Goal: Navigation & Orientation: Find specific page/section

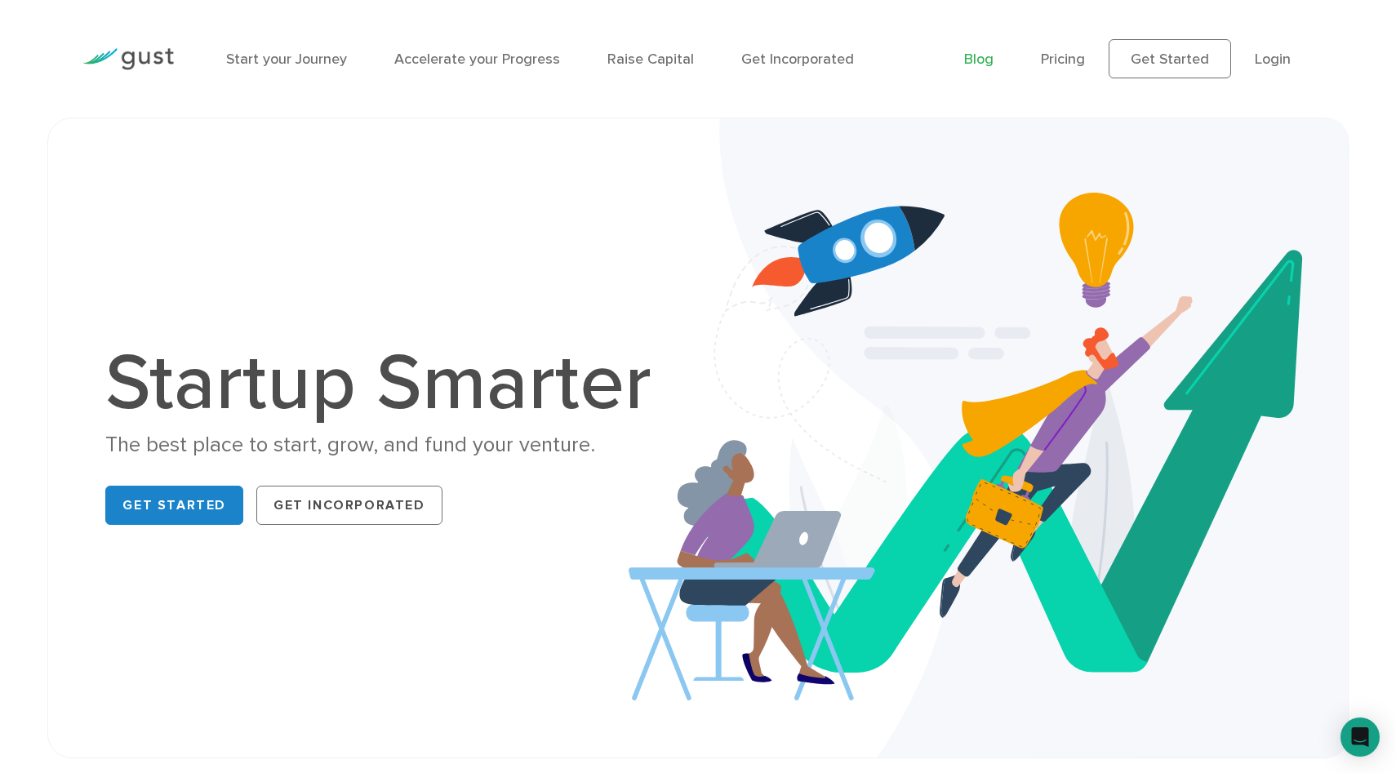
click at [984, 64] on link "Blog" at bounding box center [978, 59] width 29 height 17
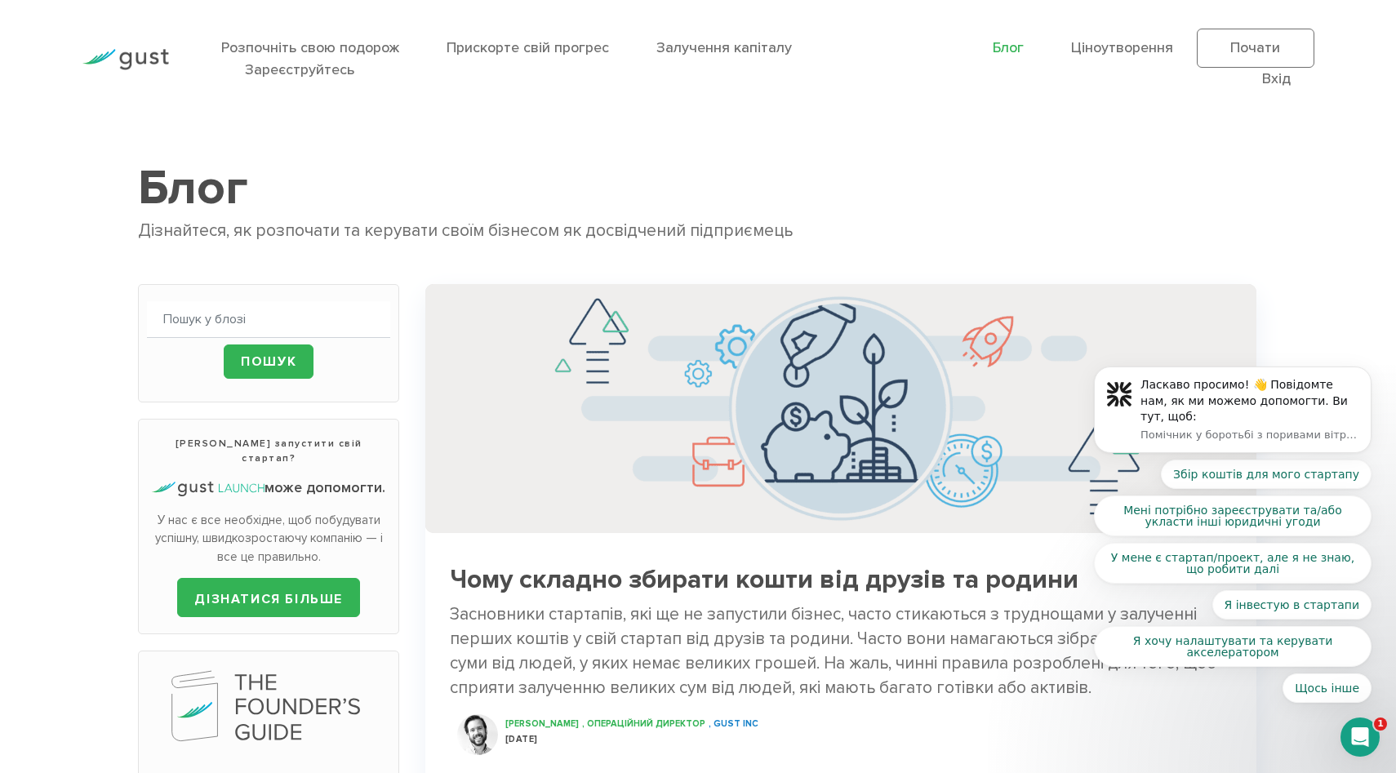
click at [1363, 731] on icon "Відкрити Intercom Messenger" at bounding box center [1360, 737] width 27 height 27
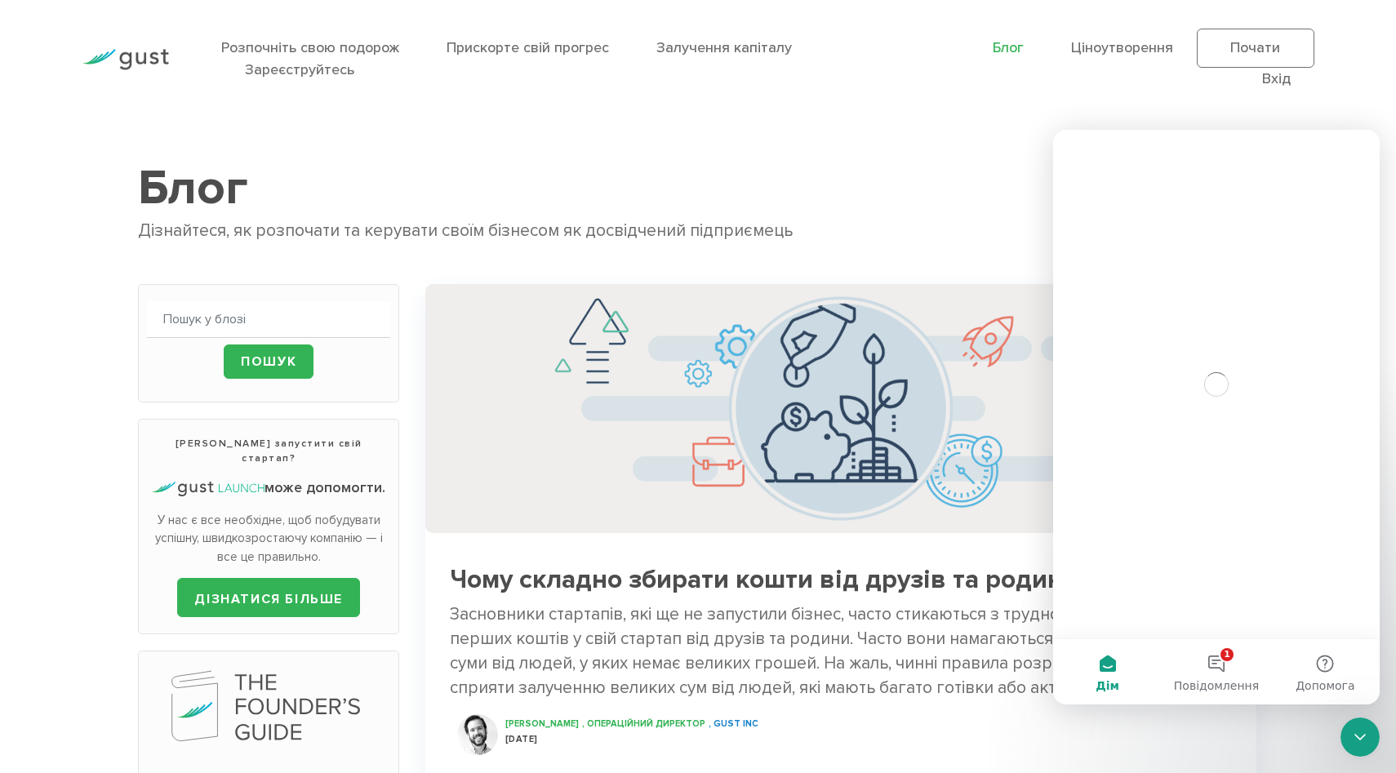
click at [1363, 732] on icon "Close Intercom Messenger" at bounding box center [1360, 737] width 20 height 20
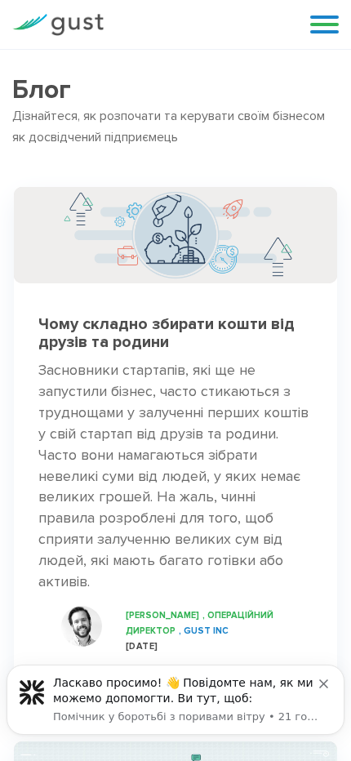
click at [268, 701] on div "Ласкаво просимо! 👋 Повідомте нам, як ми можемо допомогти. Ви тут, щоб:" at bounding box center [186, 691] width 266 height 32
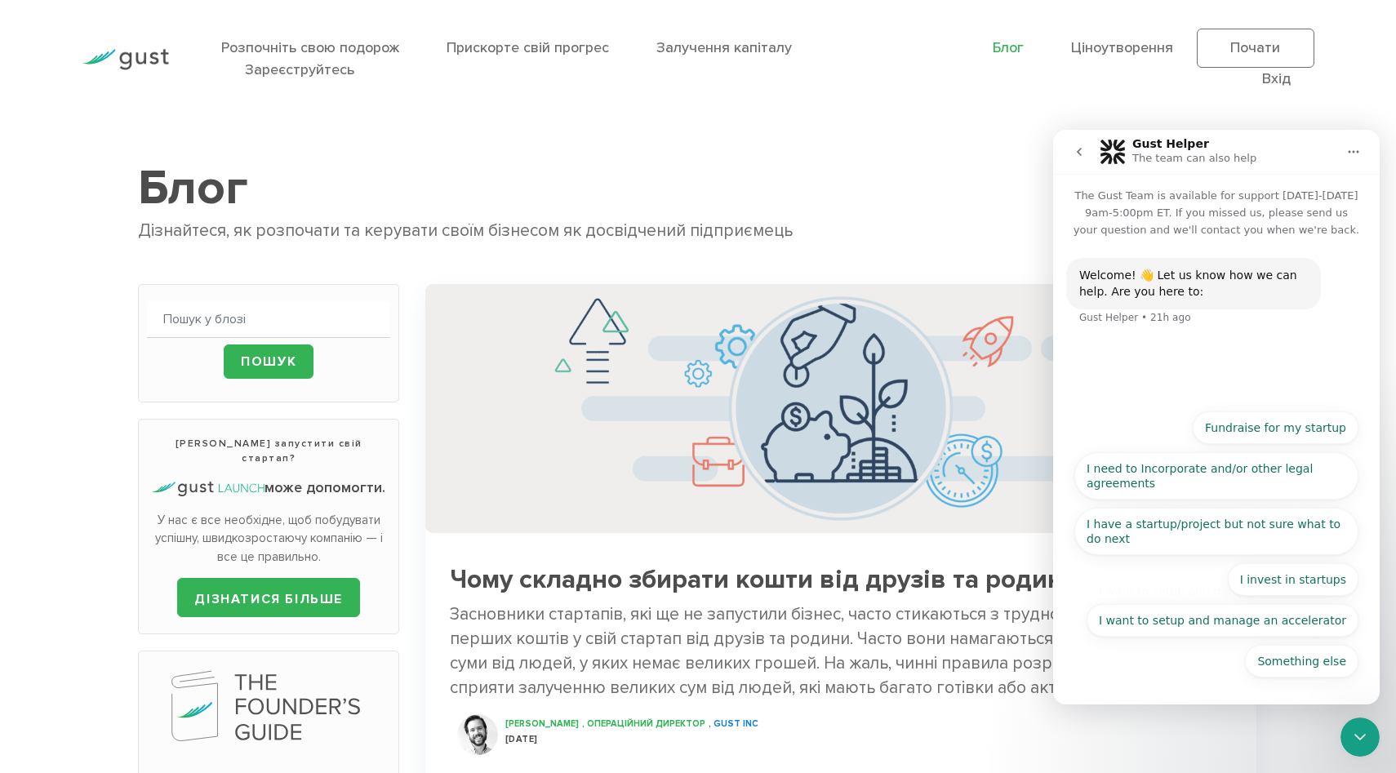
click at [1360, 737] on icon "Close Intercom Messenger" at bounding box center [1360, 737] width 20 height 20
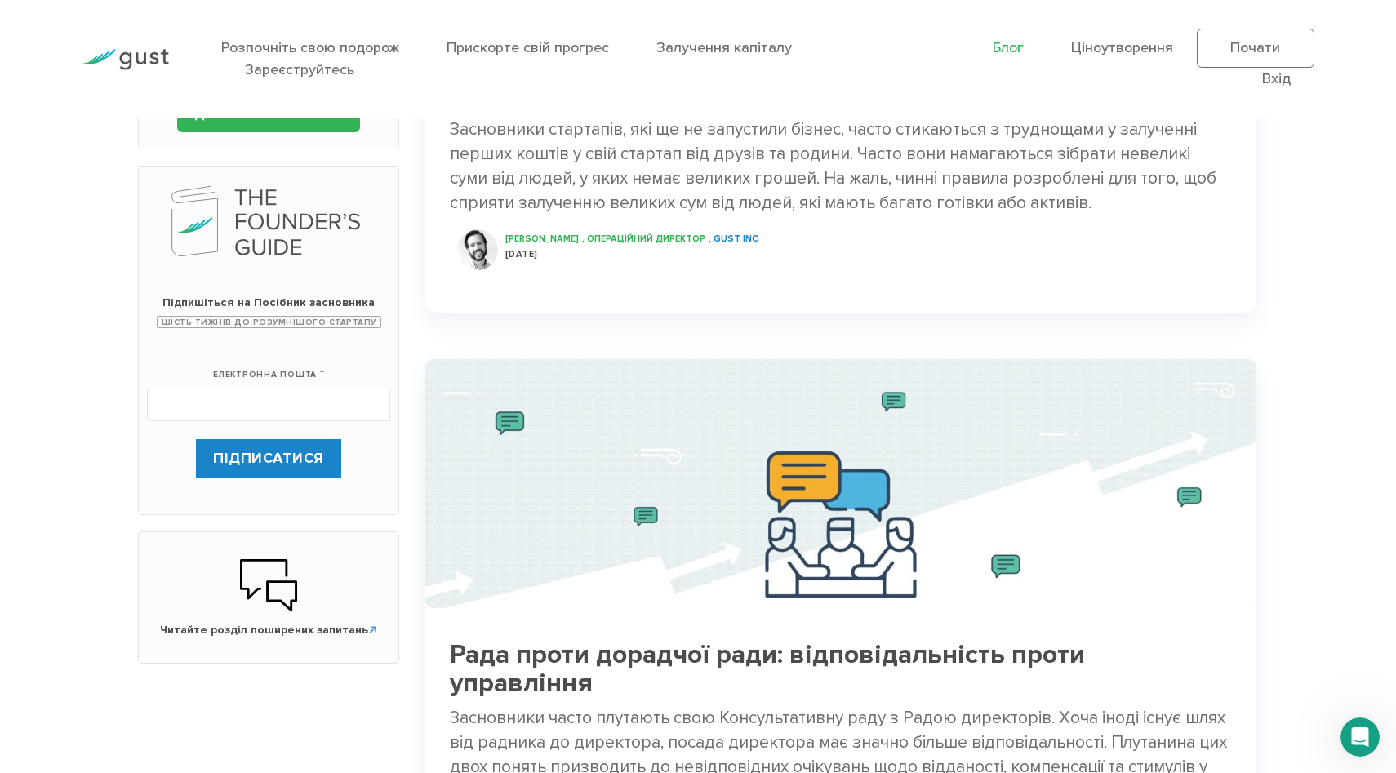
scroll to position [486, 0]
click at [257, 63] on font "Зареєструйтесь" at bounding box center [299, 69] width 109 height 17
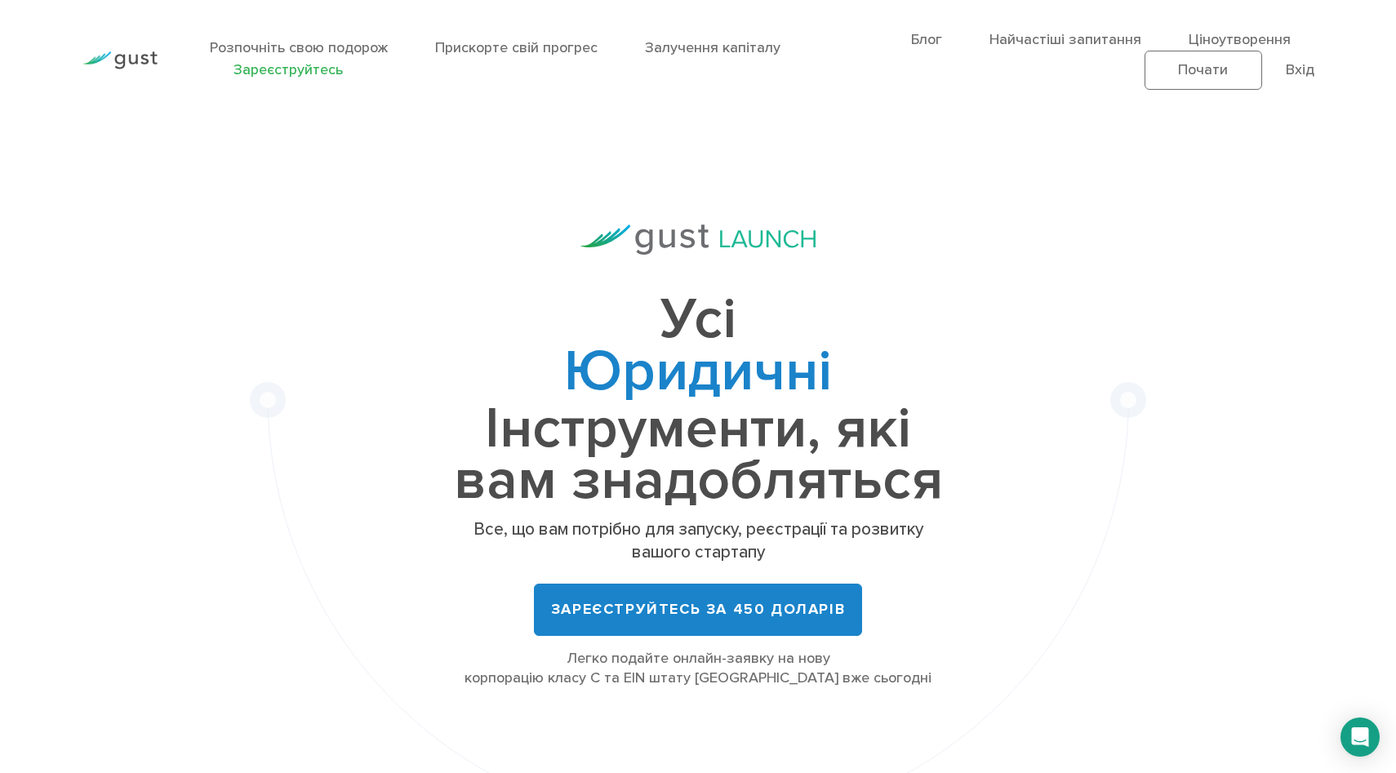
click at [153, 60] on img at bounding box center [120, 60] width 76 height 19
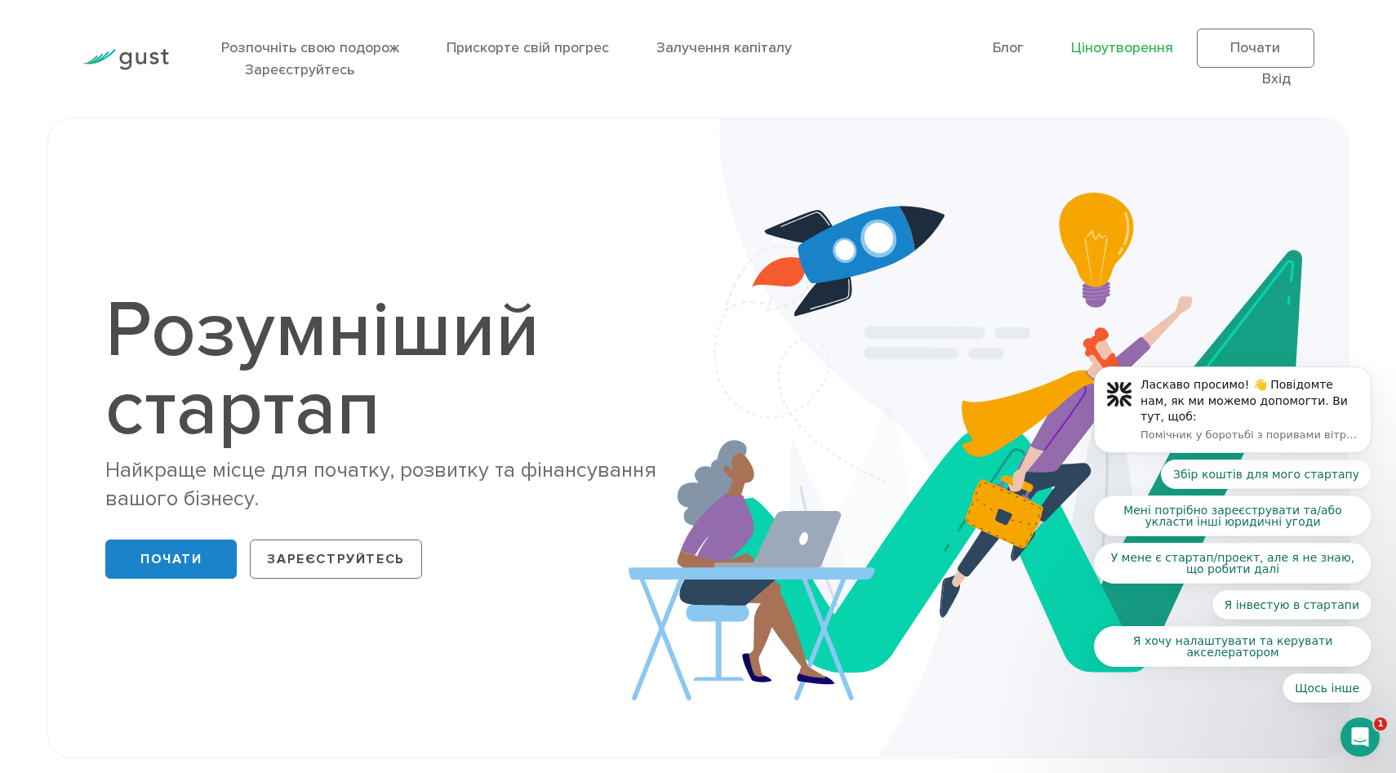
click at [1105, 51] on font "Ціноутворення" at bounding box center [1122, 47] width 102 height 17
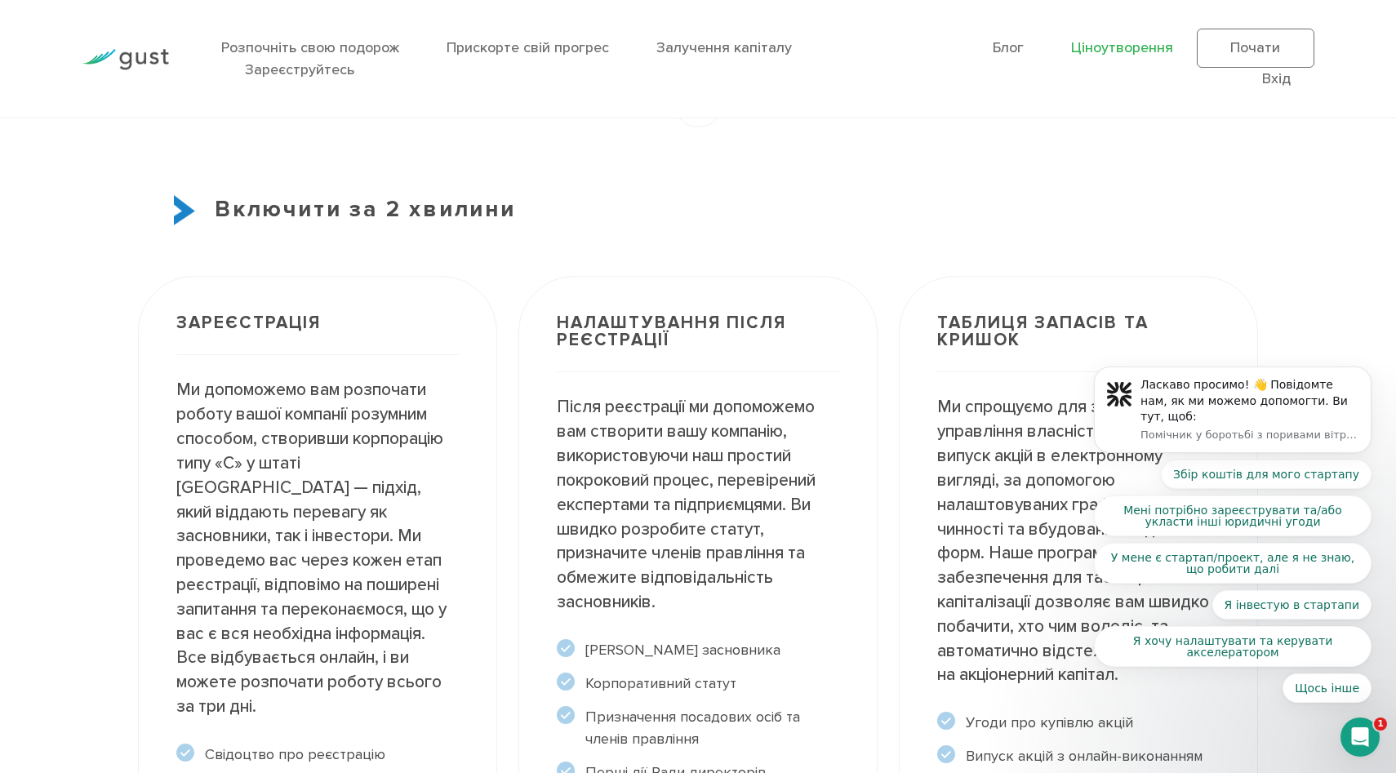
scroll to position [1329, 0]
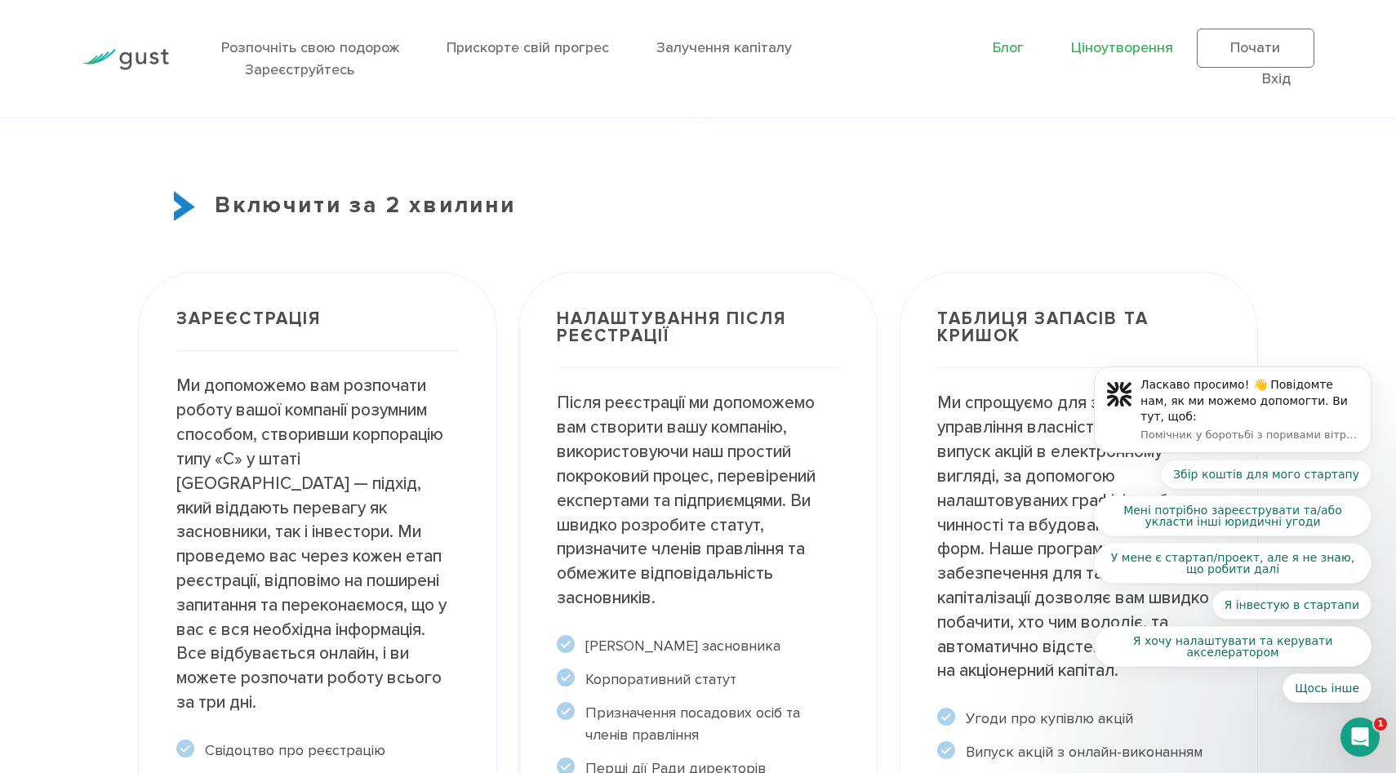
click at [1012, 44] on font "Блог" at bounding box center [1008, 47] width 31 height 17
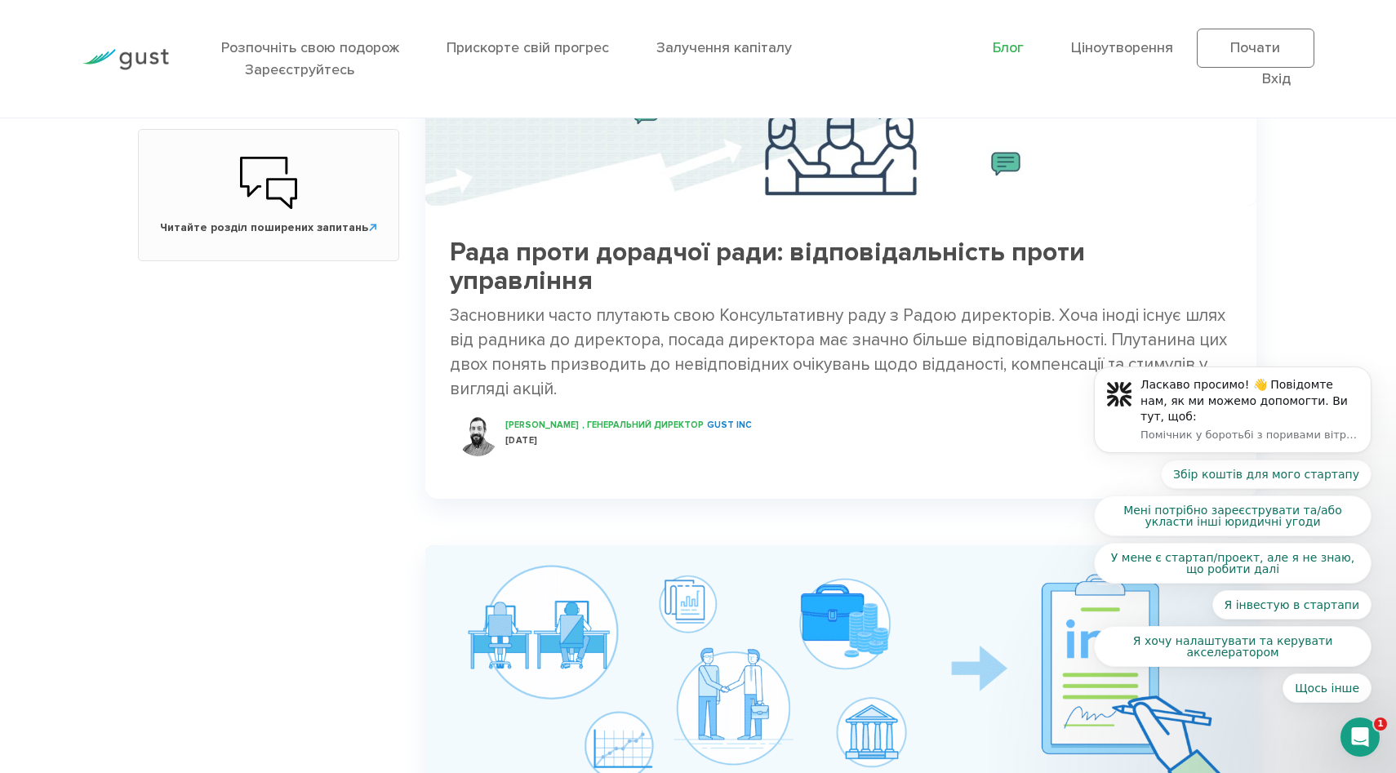
scroll to position [892, 0]
